Goal: Task Accomplishment & Management: Manage account settings

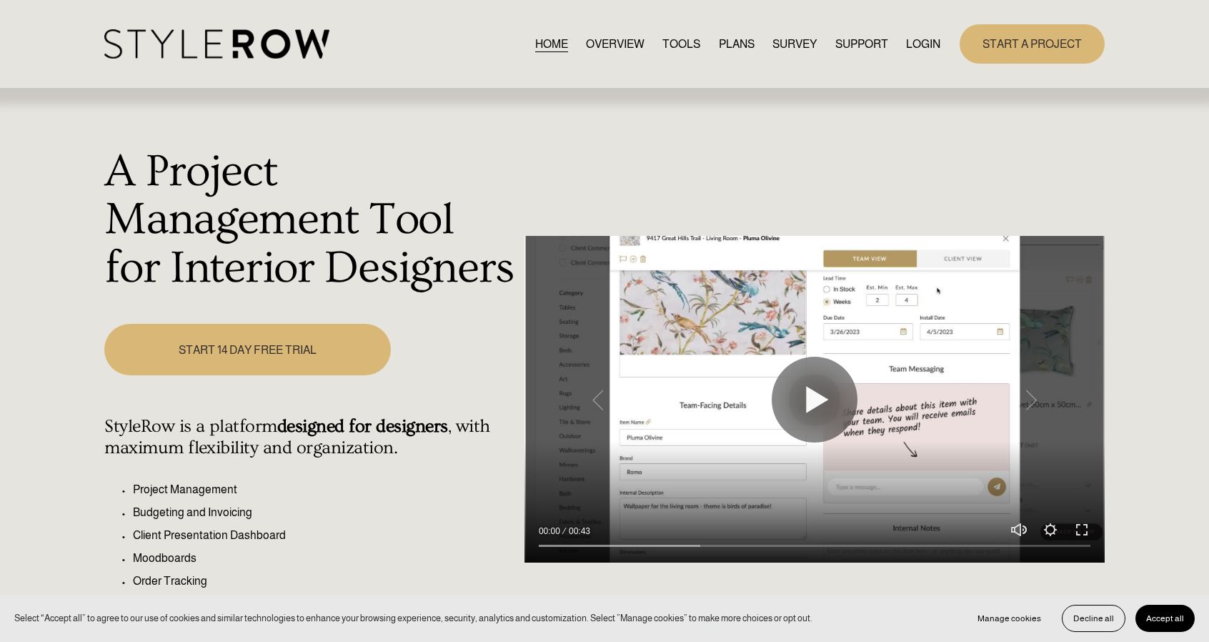
drag, startPoint x: 0, startPoint y: 0, endPoint x: 922, endPoint y: 45, distance: 922.9
click at [922, 45] on link "LOGIN" at bounding box center [923, 43] width 34 height 19
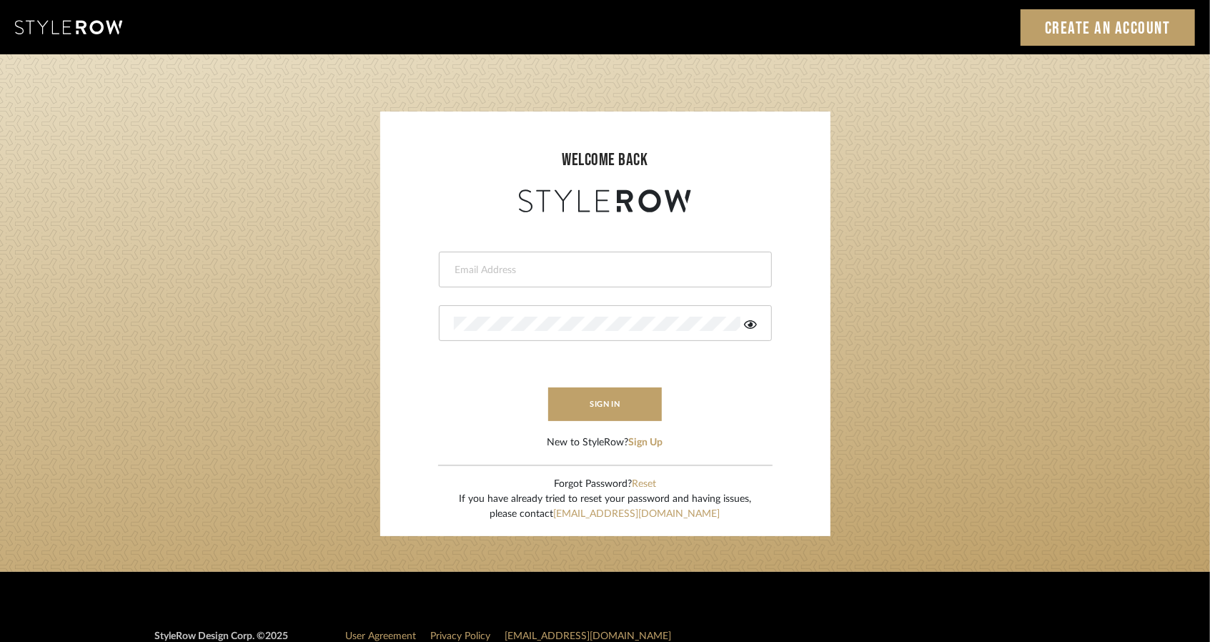
click at [483, 273] on input "email" at bounding box center [603, 270] width 299 height 14
type input "persimmon.design@outlook.com"
click at [596, 407] on button "sign in" at bounding box center [605, 404] width 114 height 34
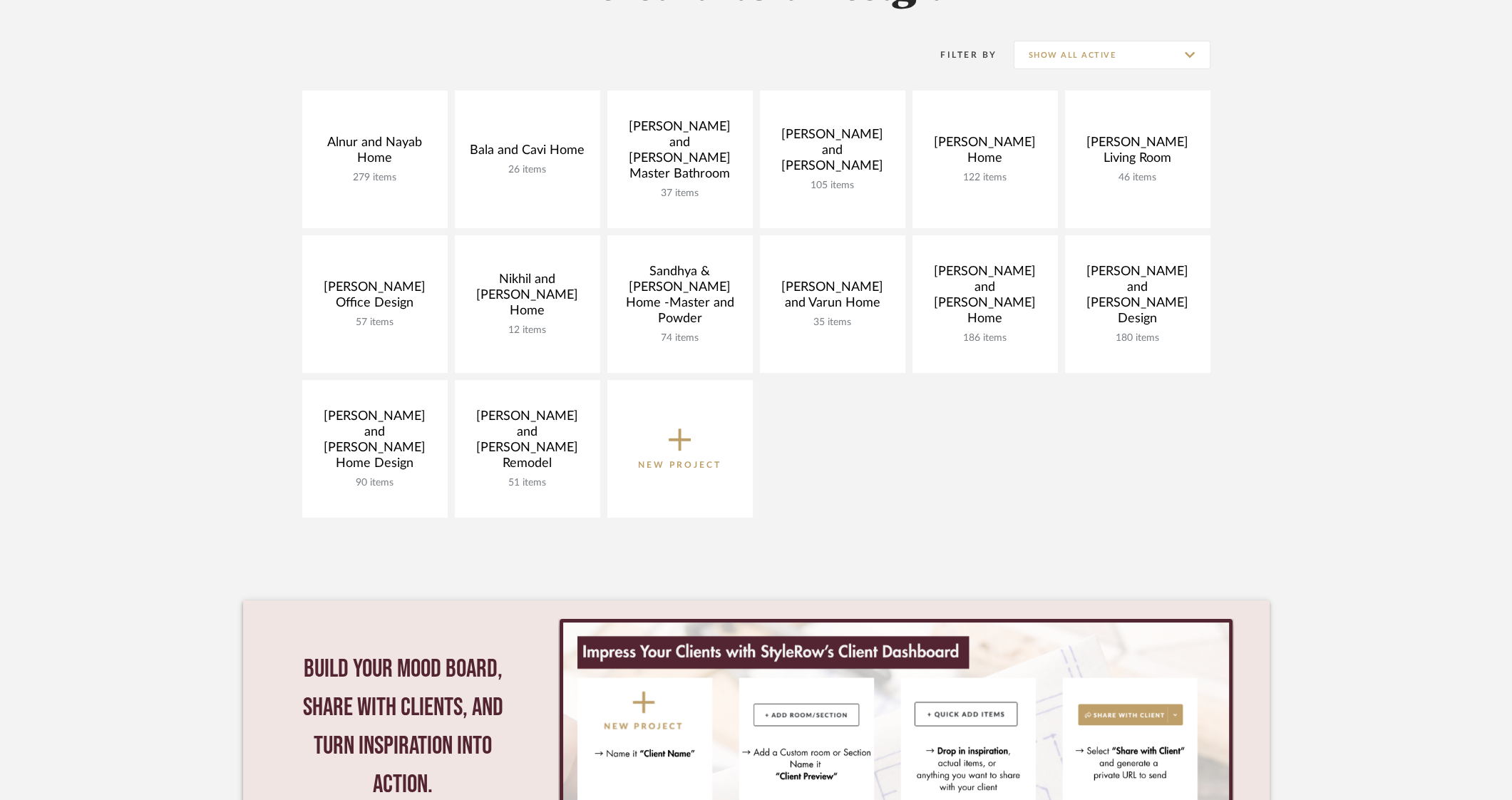
scroll to position [267, 0]
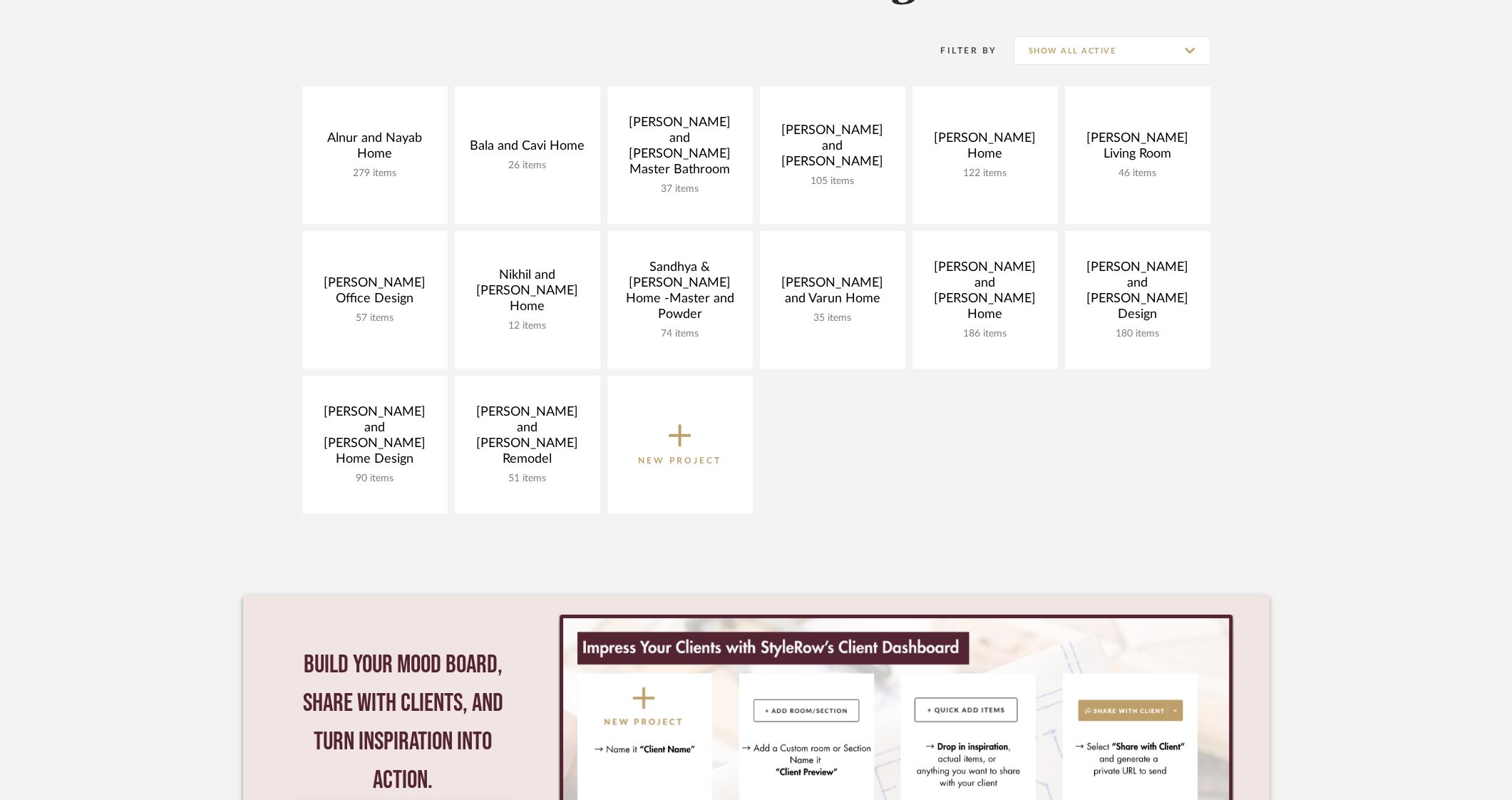
click at [688, 438] on icon at bounding box center [679, 436] width 23 height 30
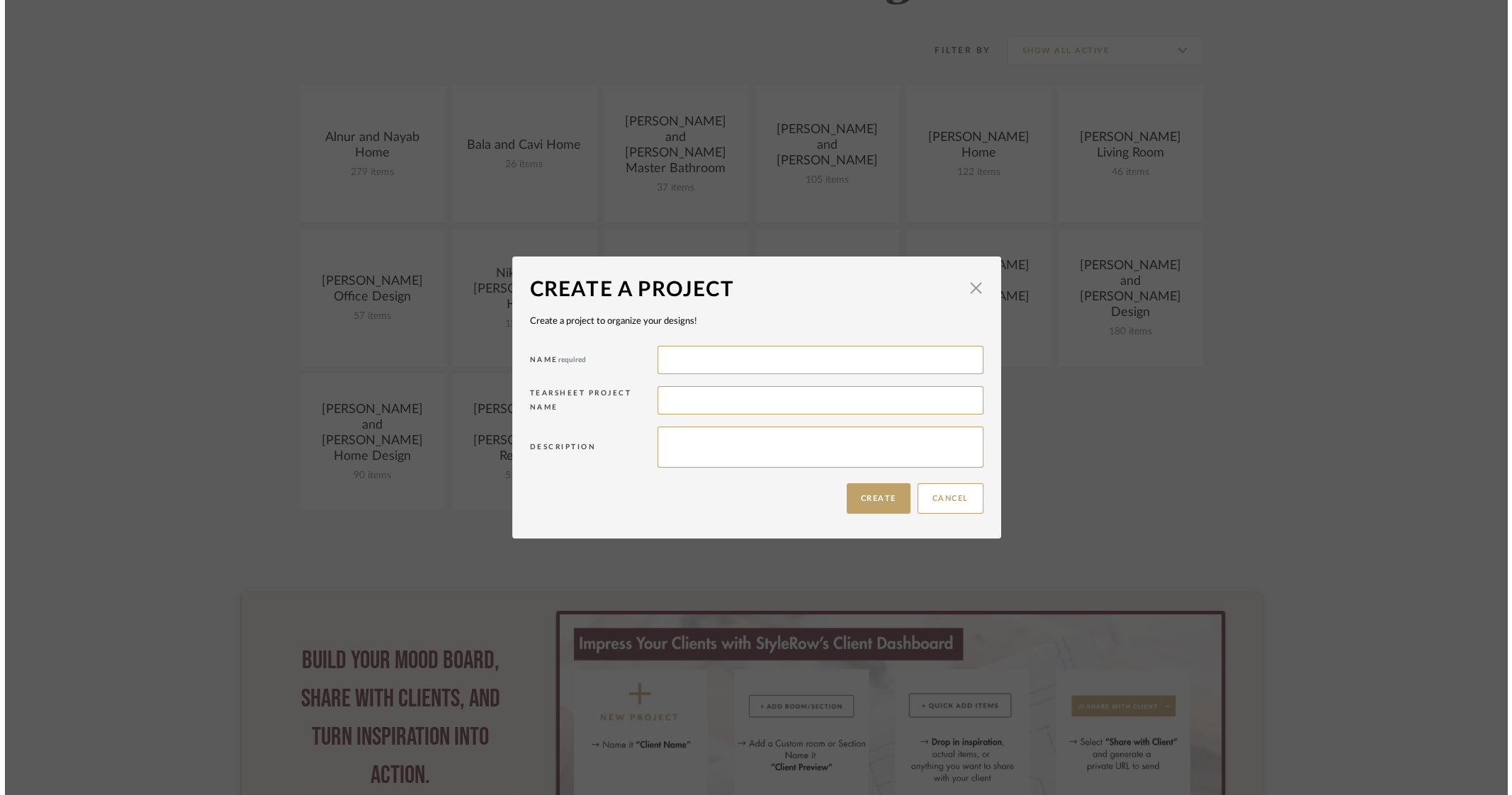
scroll to position [0, 0]
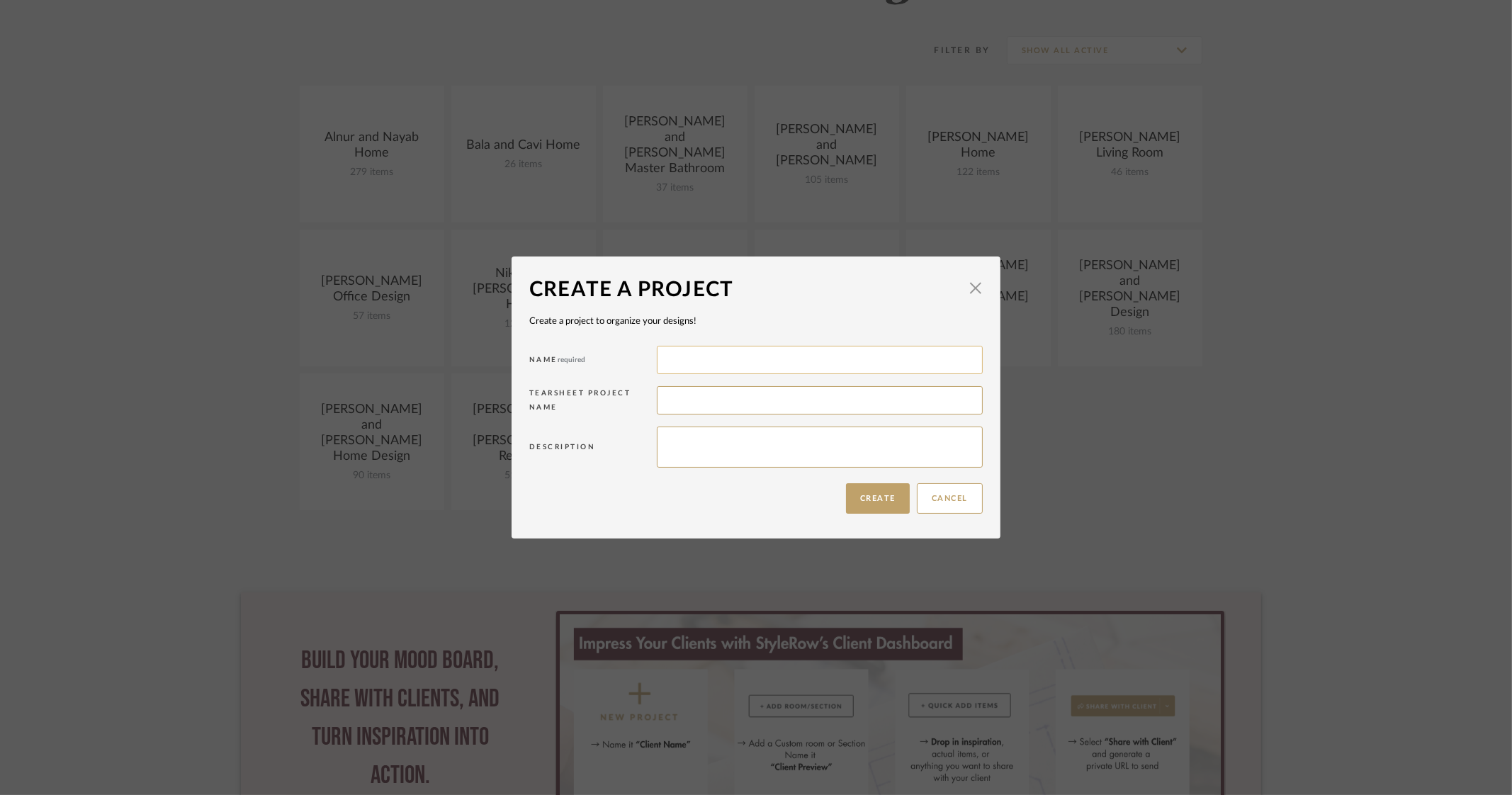
click at [686, 370] on input at bounding box center [819, 360] width 326 height 29
type input "[PERSON_NAME] and [PERSON_NAME] Home"
click at [890, 495] on button "Create" at bounding box center [877, 498] width 63 height 31
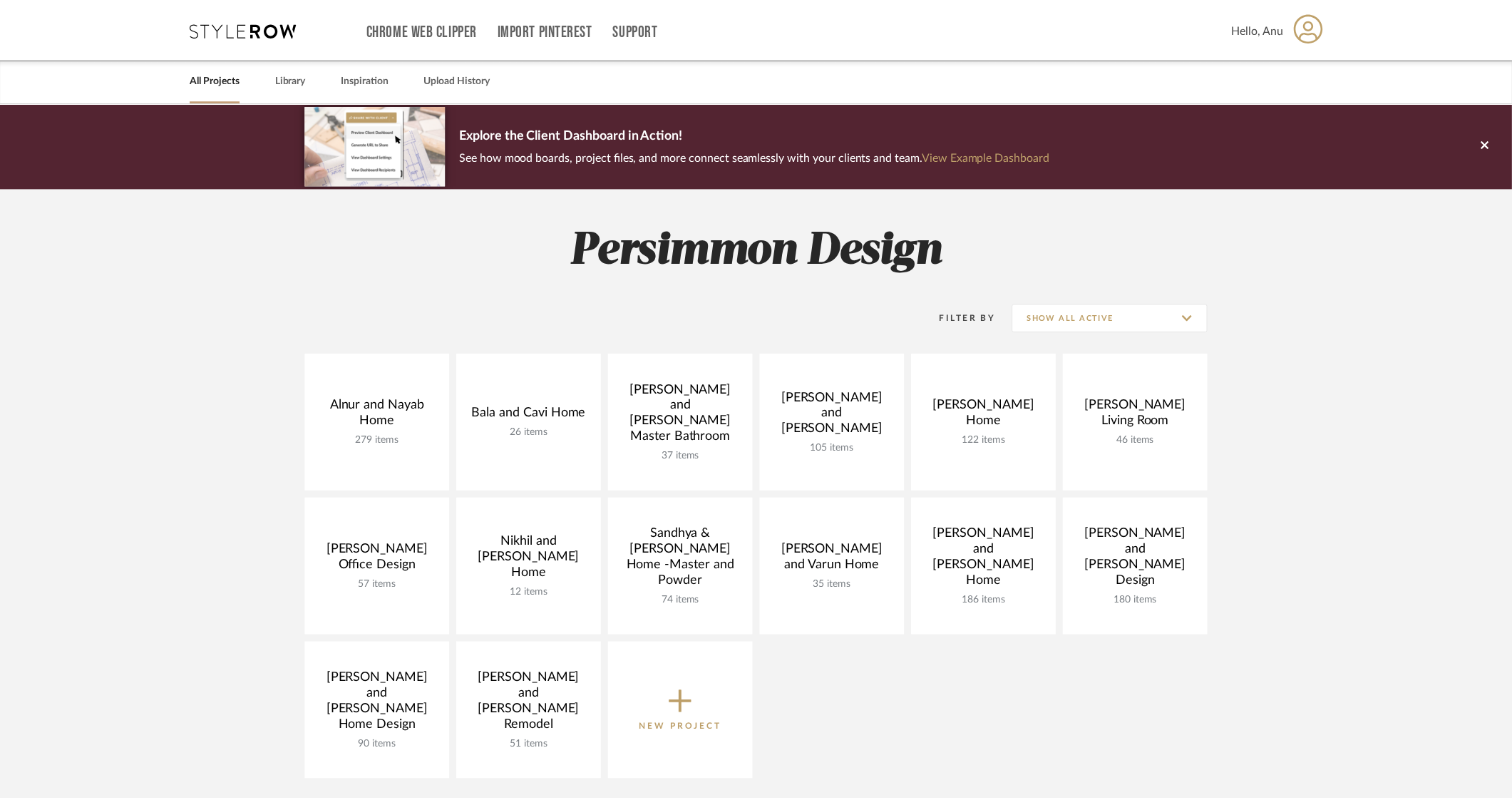
scroll to position [267, 0]
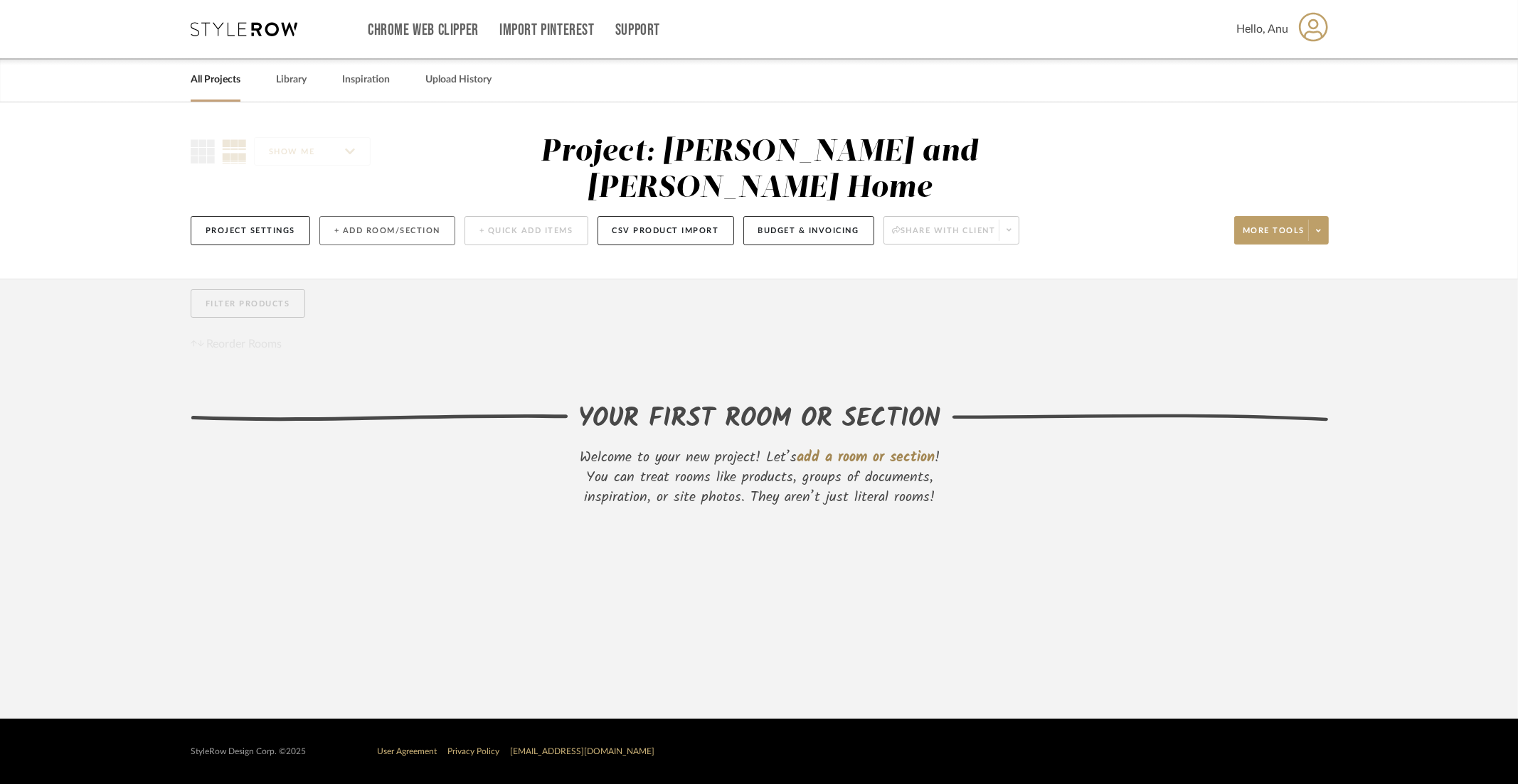
click at [372, 216] on button "+ Add Room/Section" at bounding box center [387, 230] width 135 height 29
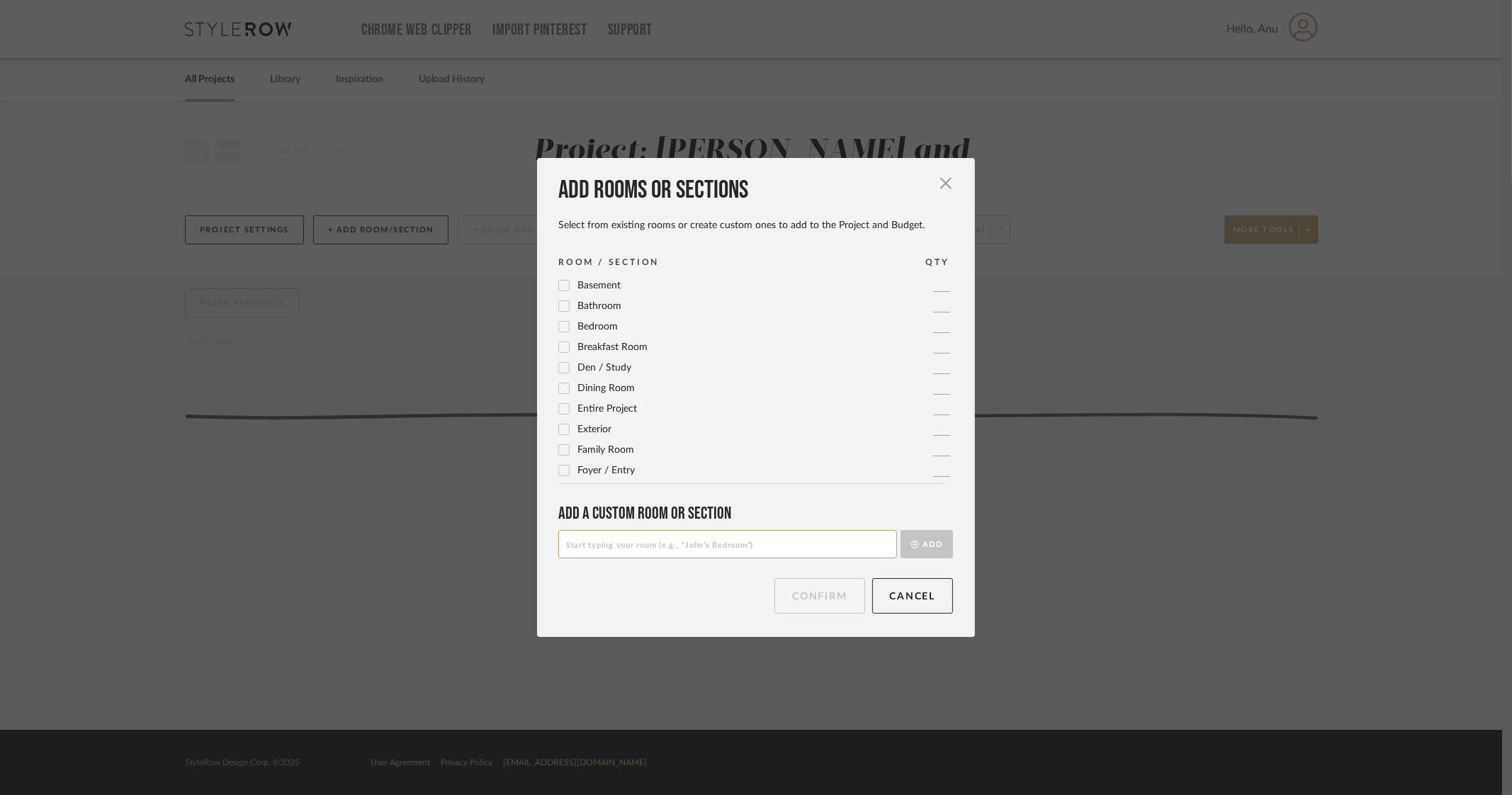
click at [589, 543] on input at bounding box center [728, 544] width 339 height 29
type input "Entry Foyer and Hallway"
click at [915, 547] on button "Add" at bounding box center [926, 544] width 53 height 29
click at [589, 550] on input at bounding box center [728, 544] width 339 height 29
type input "Dining Room"
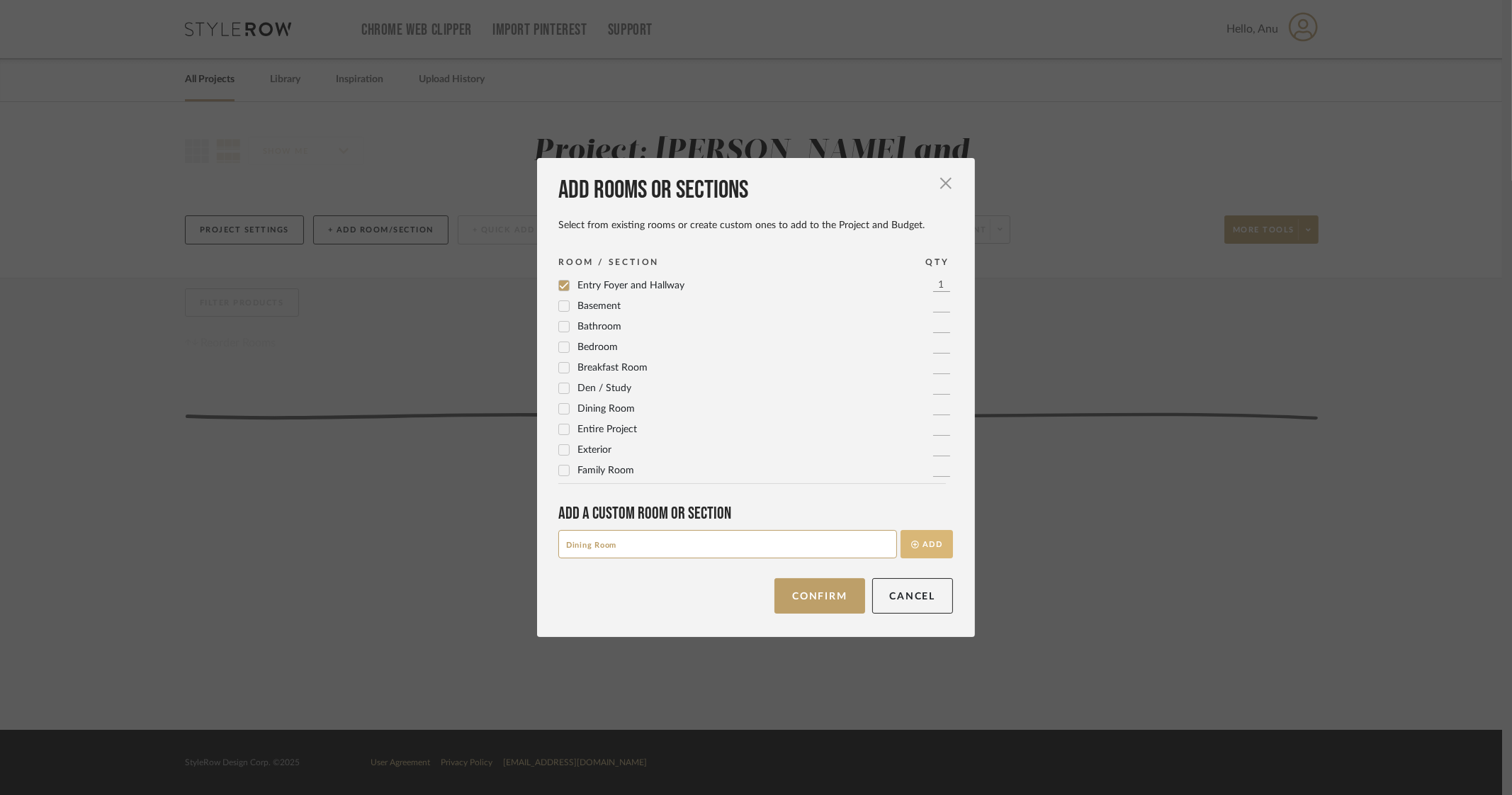
click at [934, 544] on button "Add" at bounding box center [926, 544] width 53 height 29
click at [568, 541] on input at bounding box center [728, 544] width 339 height 29
type input "Stairwell"
click at [919, 549] on button "Add" at bounding box center [926, 544] width 53 height 29
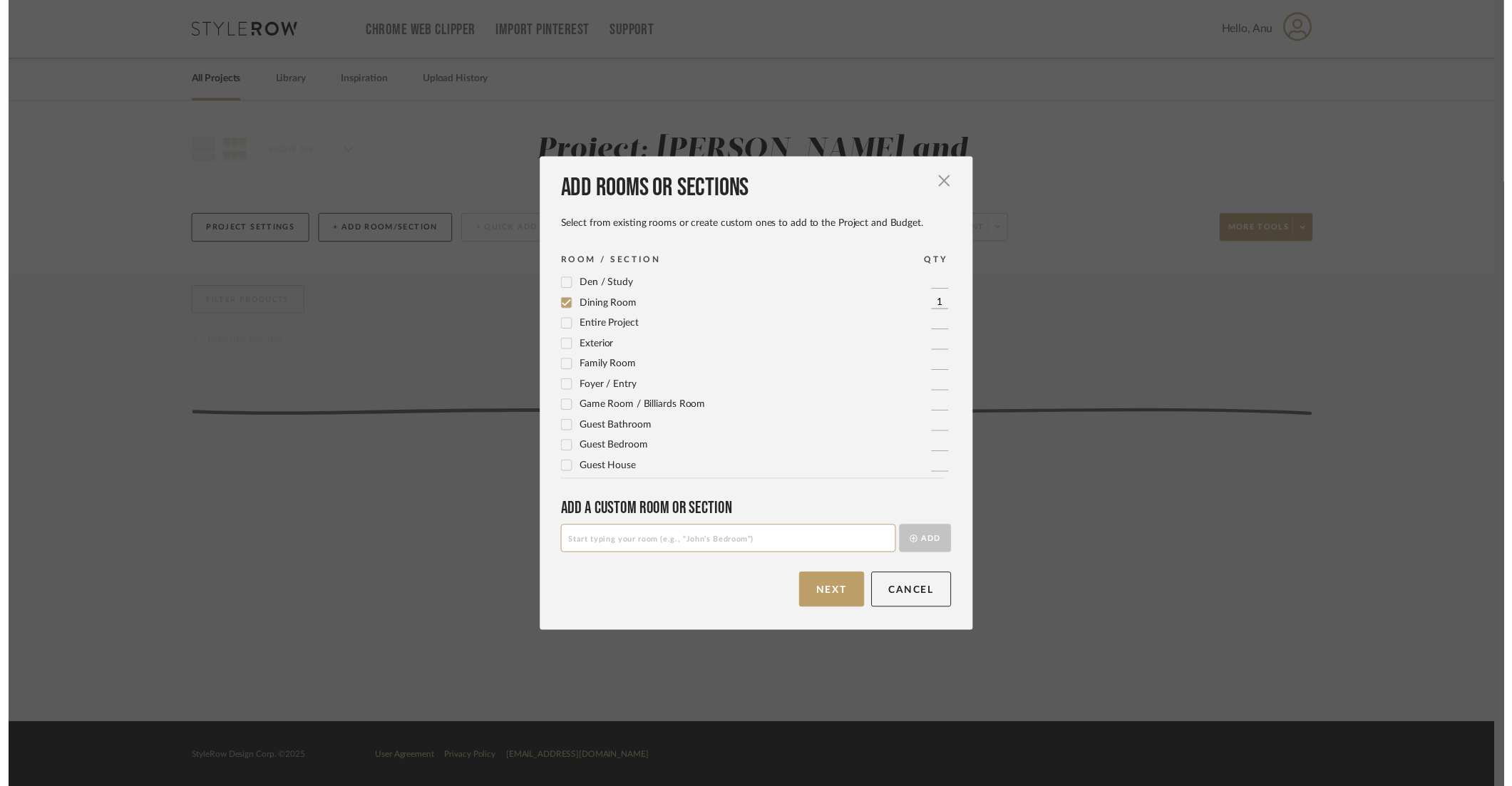
scroll to position [0, 0]
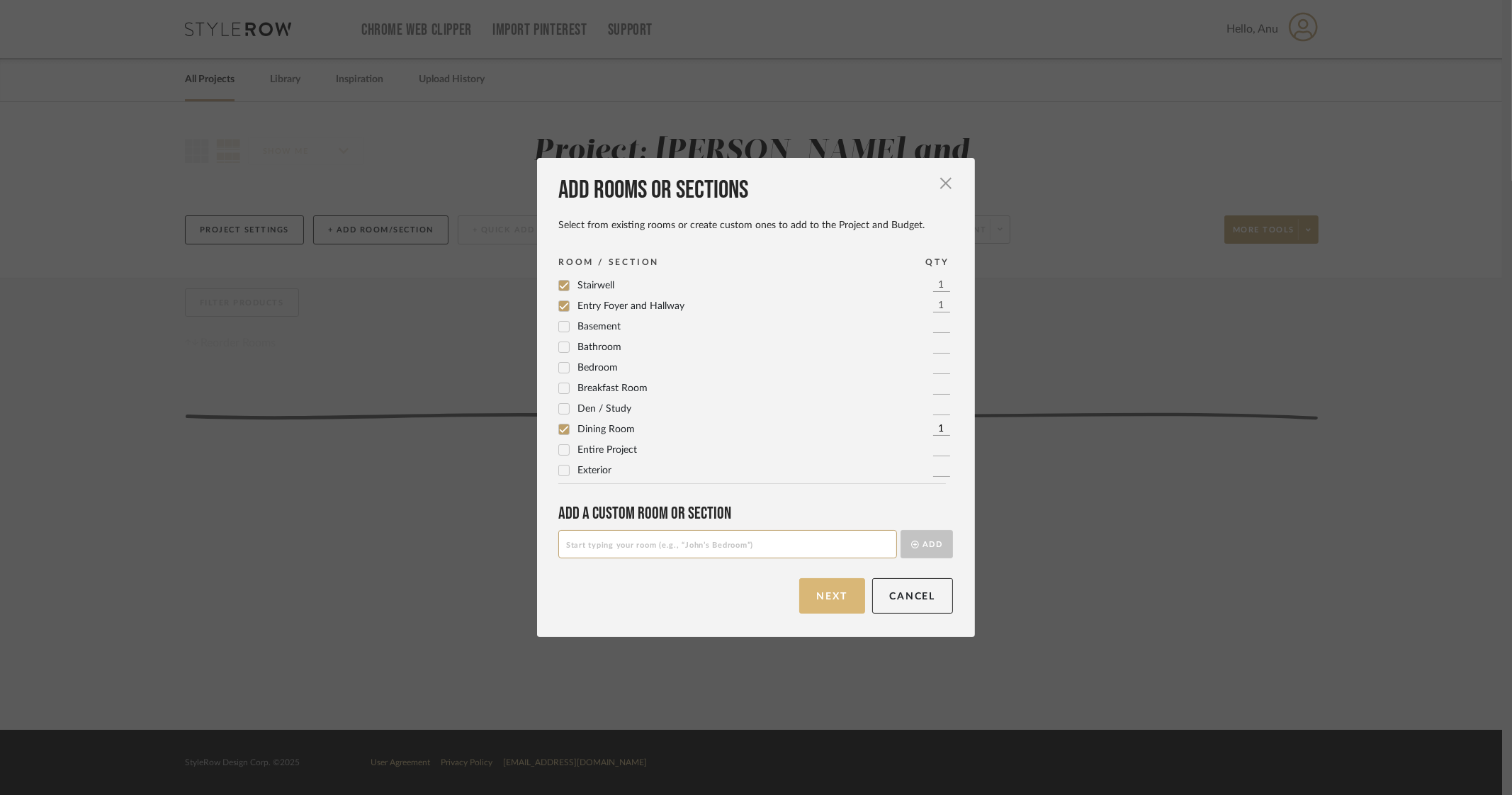
click at [811, 602] on button "Next" at bounding box center [832, 596] width 65 height 36
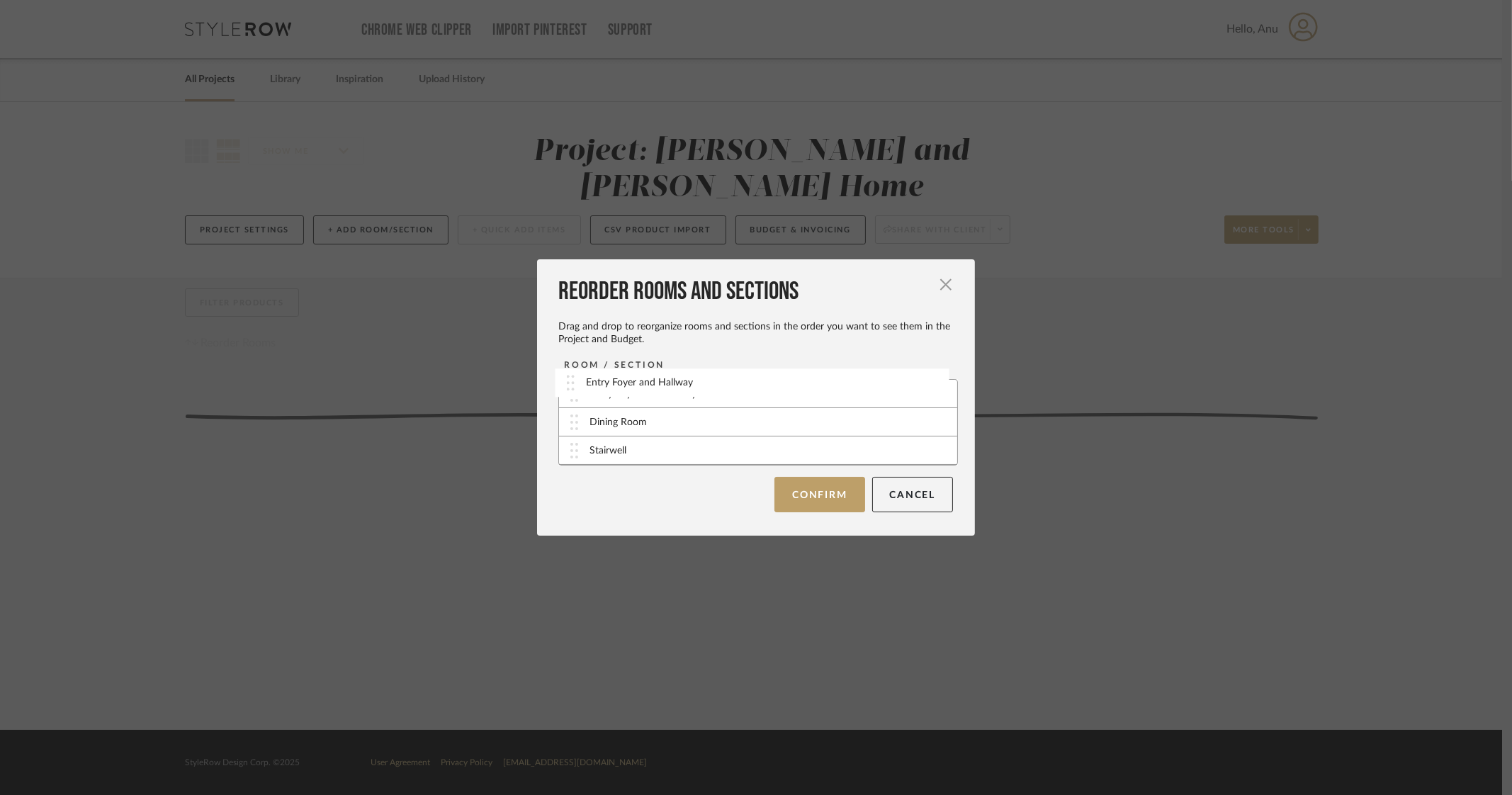
drag, startPoint x: 571, startPoint y: 423, endPoint x: 572, endPoint y: 384, distance: 39.0
click at [790, 494] on button "Confirm" at bounding box center [819, 495] width 90 height 36
